Goal: Information Seeking & Learning: Find contact information

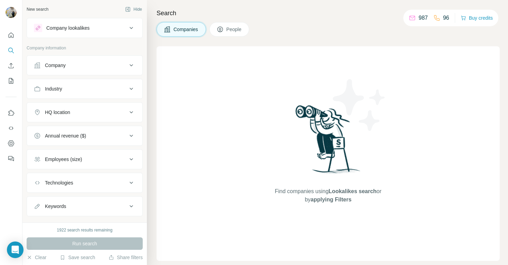
click at [84, 66] on div "Company" at bounding box center [80, 65] width 93 height 7
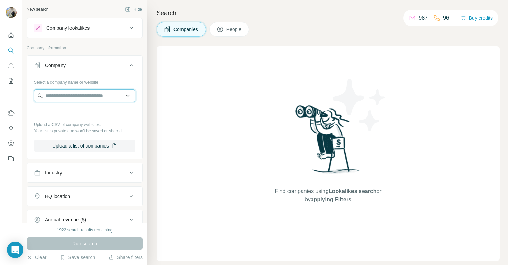
click at [78, 97] on input "text" at bounding box center [85, 95] width 102 height 12
paste input "**********"
type input "**********"
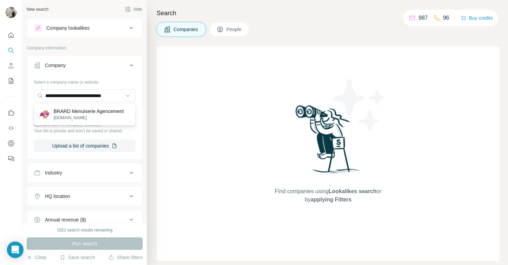
click at [76, 118] on p "[DOMAIN_NAME]" at bounding box center [89, 118] width 70 height 6
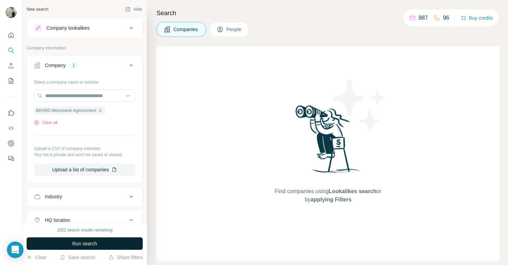
click at [83, 243] on span "Run search" at bounding box center [84, 243] width 25 height 7
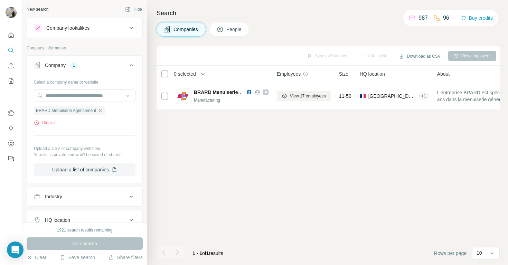
click at [220, 33] on button "People" at bounding box center [229, 29] width 40 height 15
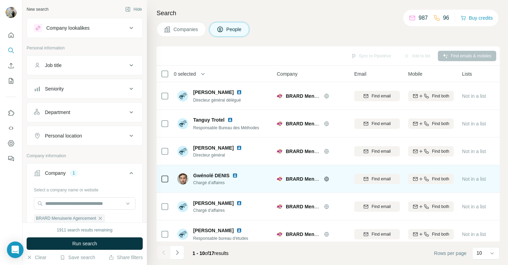
scroll to position [117, 0]
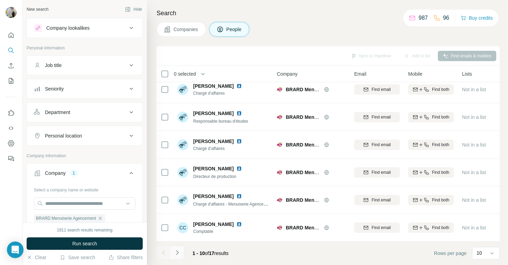
click at [181, 249] on button "Navigate to next page" at bounding box center [177, 252] width 14 height 14
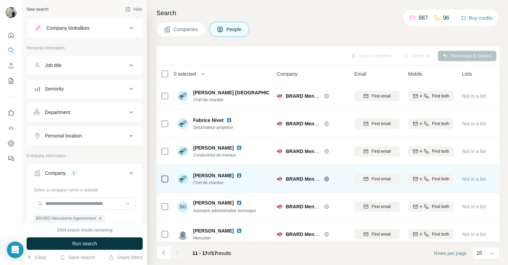
scroll to position [34, 0]
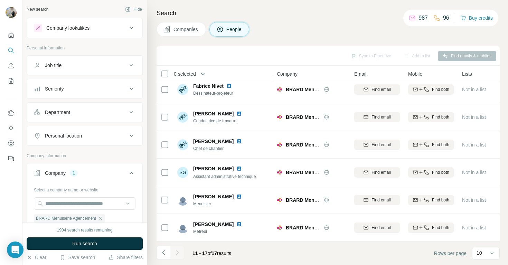
click at [177, 250] on div at bounding box center [177, 252] width 14 height 14
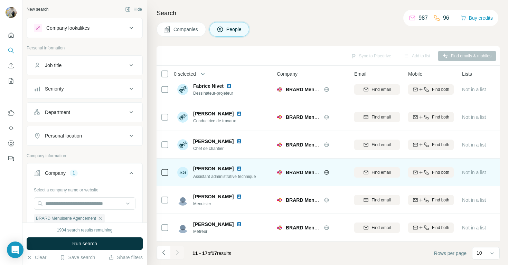
scroll to position [0, 0]
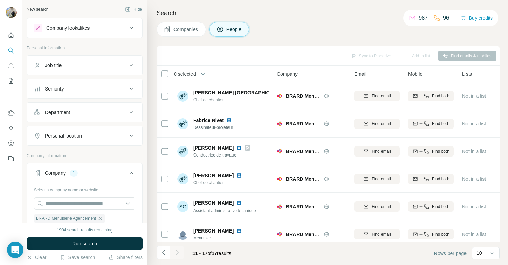
click at [167, 260] on li at bounding box center [163, 252] width 14 height 15
click at [165, 253] on icon "Navigate to previous page" at bounding box center [163, 252] width 7 height 7
